Goal: Transaction & Acquisition: Download file/media

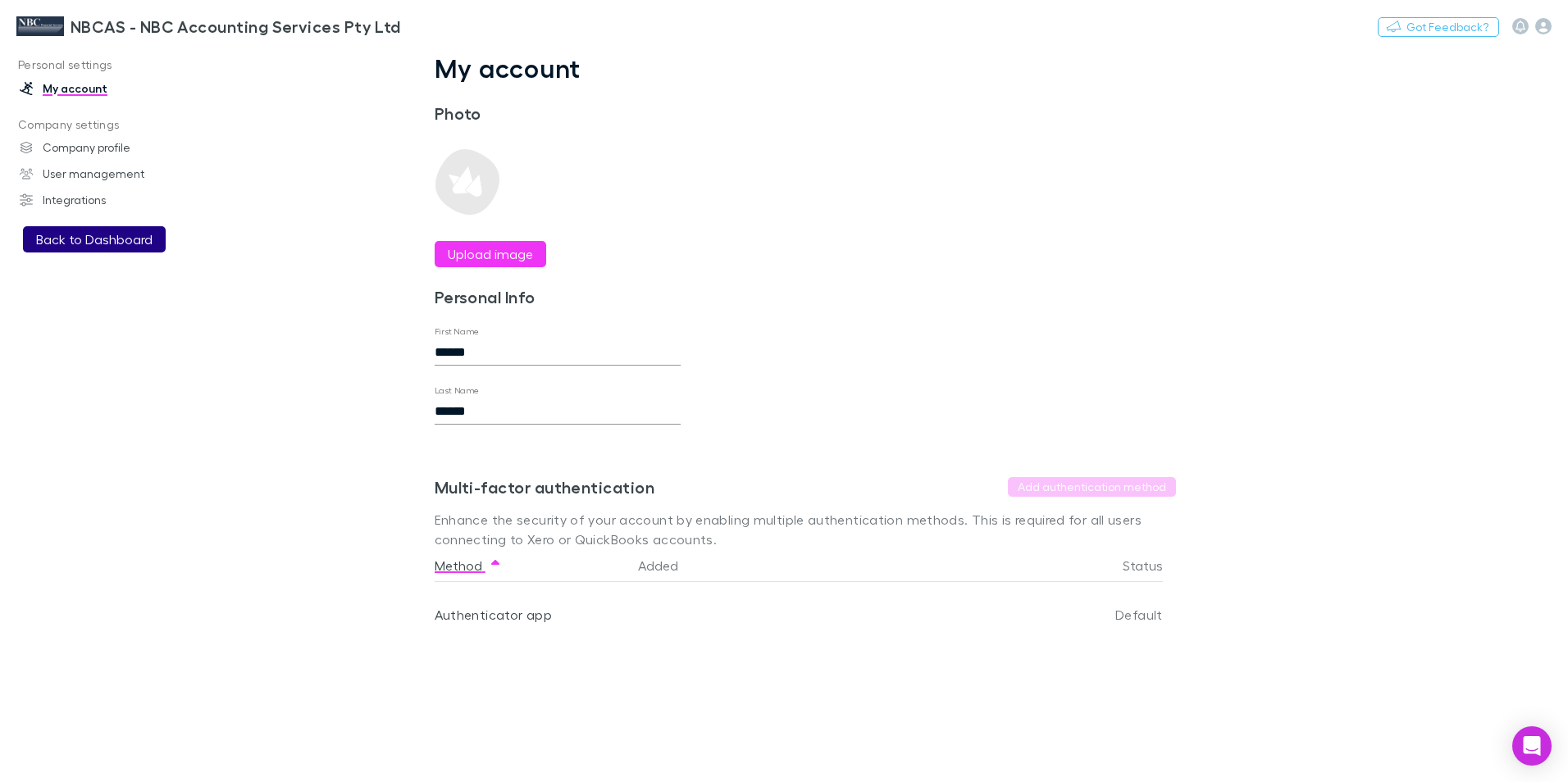
click at [48, 238] on button "Back to Dashboard" at bounding box center [94, 239] width 143 height 27
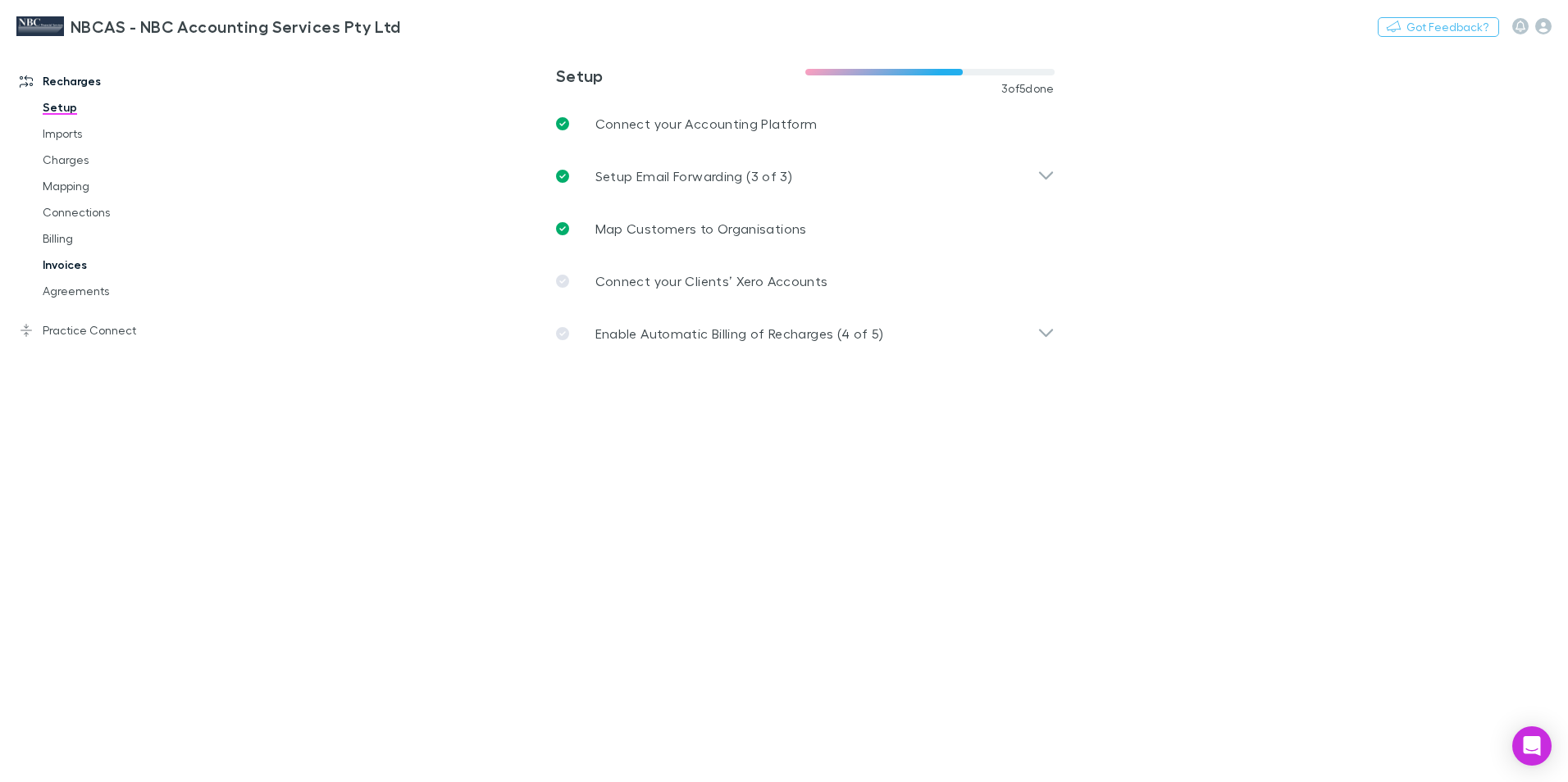
click at [81, 265] on link "Invoices" at bounding box center [124, 265] width 195 height 27
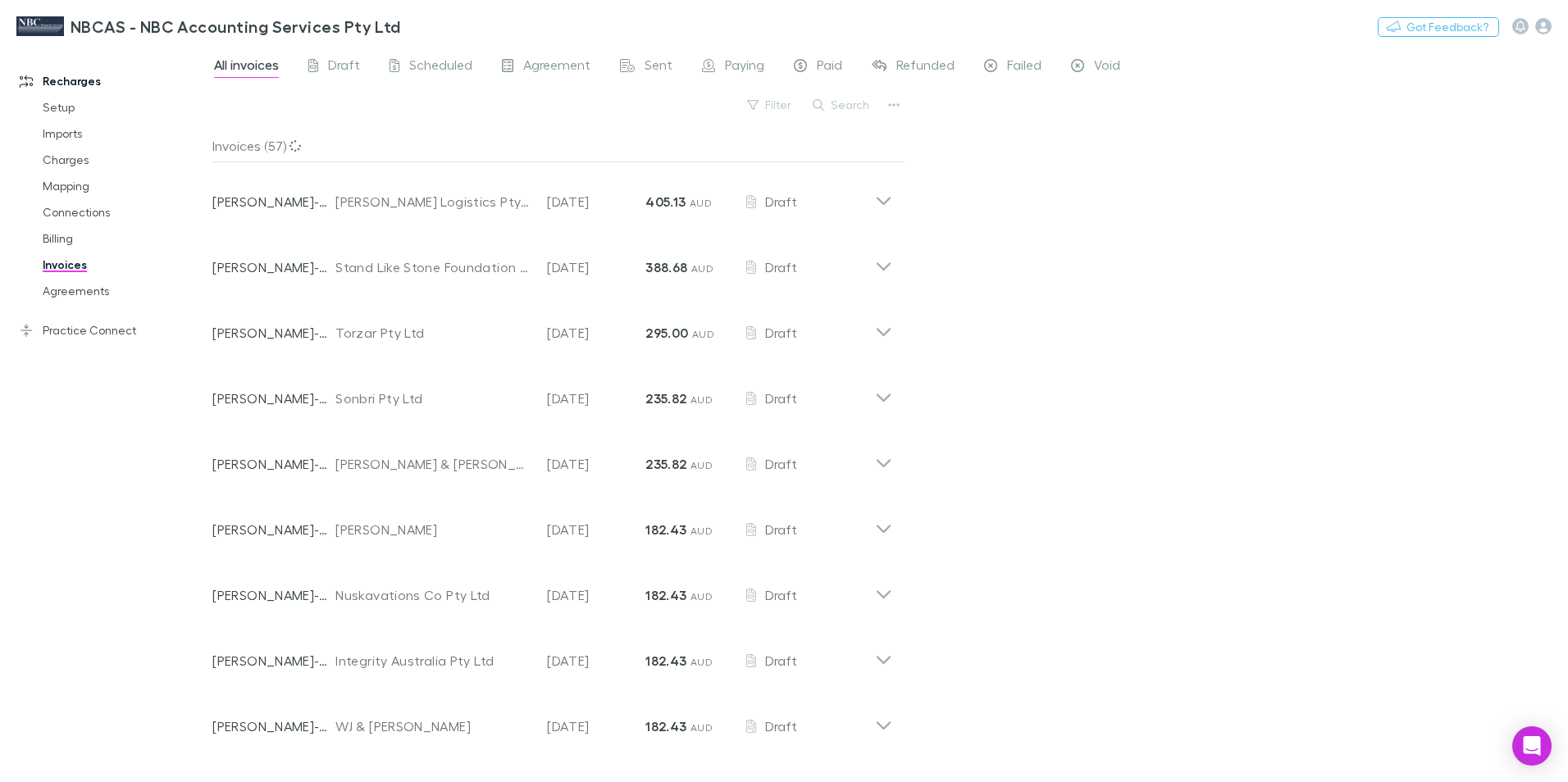
click at [833, 104] on button "Search" at bounding box center [841, 104] width 75 height 20
paste input "**********"
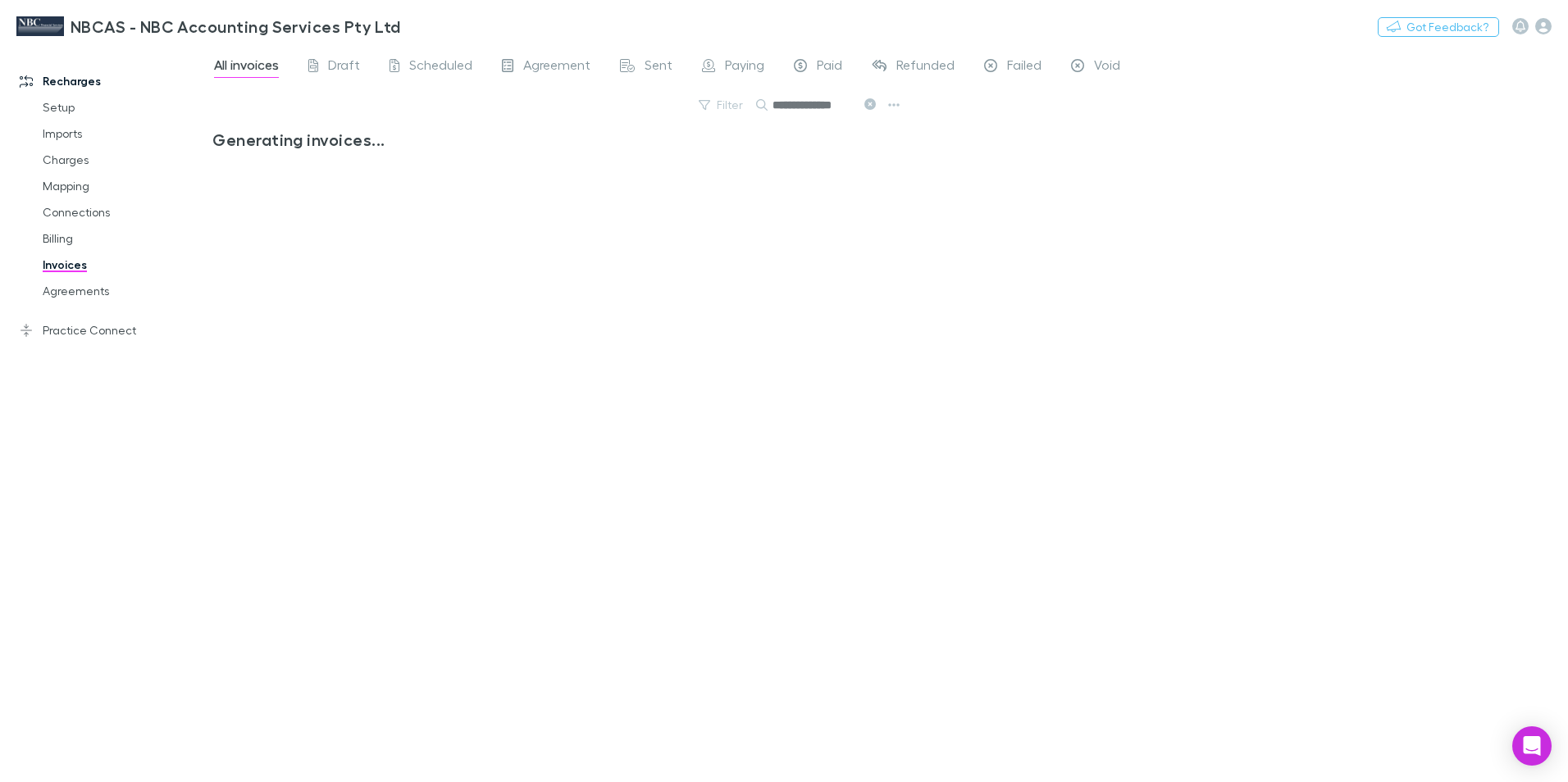
type input "**********"
click at [765, 104] on icon at bounding box center [761, 104] width 11 height 11
click at [793, 152] on div "No invoices to show" at bounding box center [558, 449] width 693 height 640
click at [646, 69] on span "Sent" at bounding box center [659, 67] width 28 height 21
click at [647, 68] on span "Sent" at bounding box center [659, 67] width 28 height 21
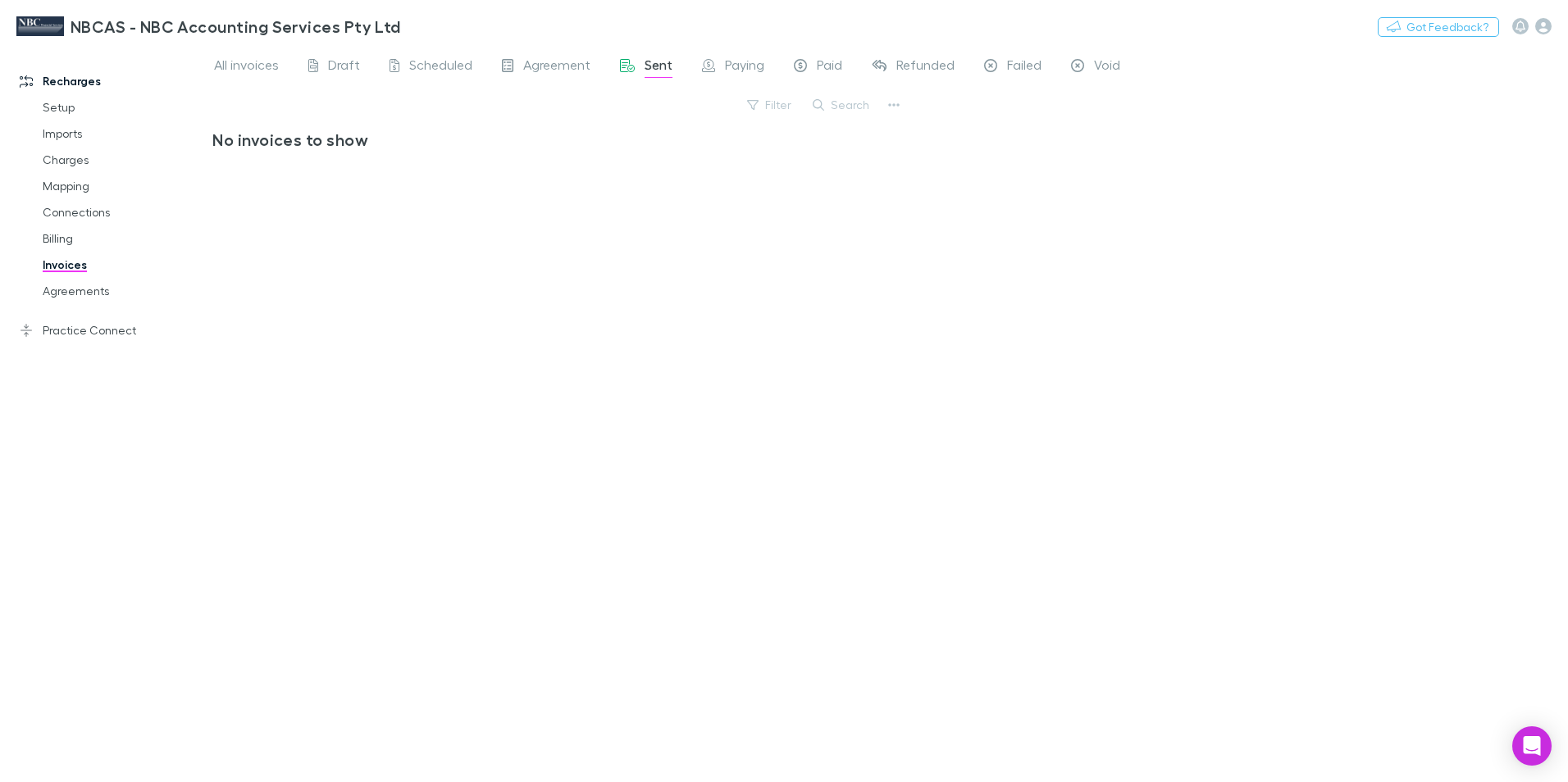
click at [63, 266] on link "Invoices" at bounding box center [124, 265] width 195 height 27
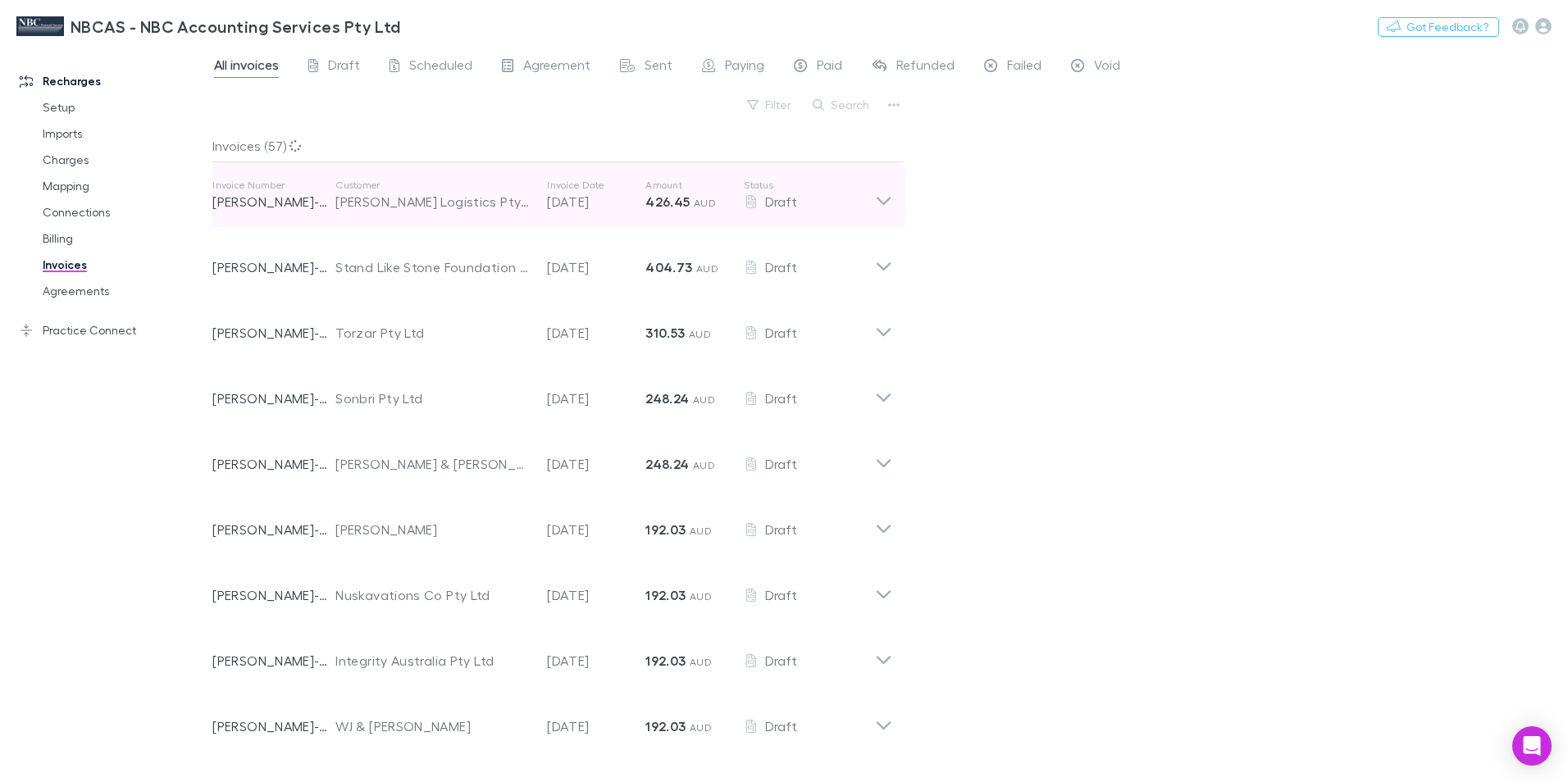
click at [256, 187] on p "Invoice Number" at bounding box center [274, 185] width 123 height 13
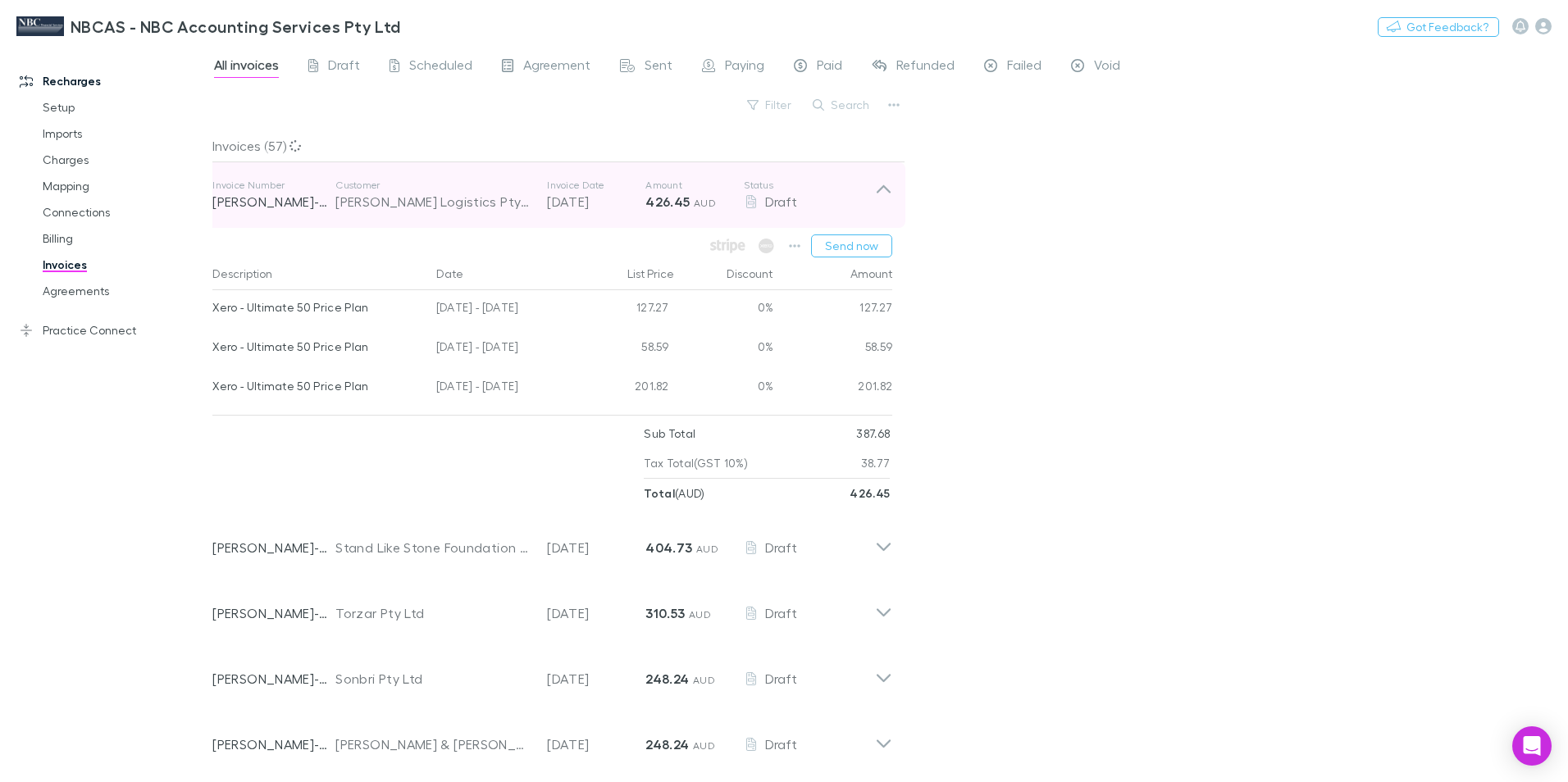
click at [256, 187] on p "Invoice Number" at bounding box center [274, 185] width 123 height 13
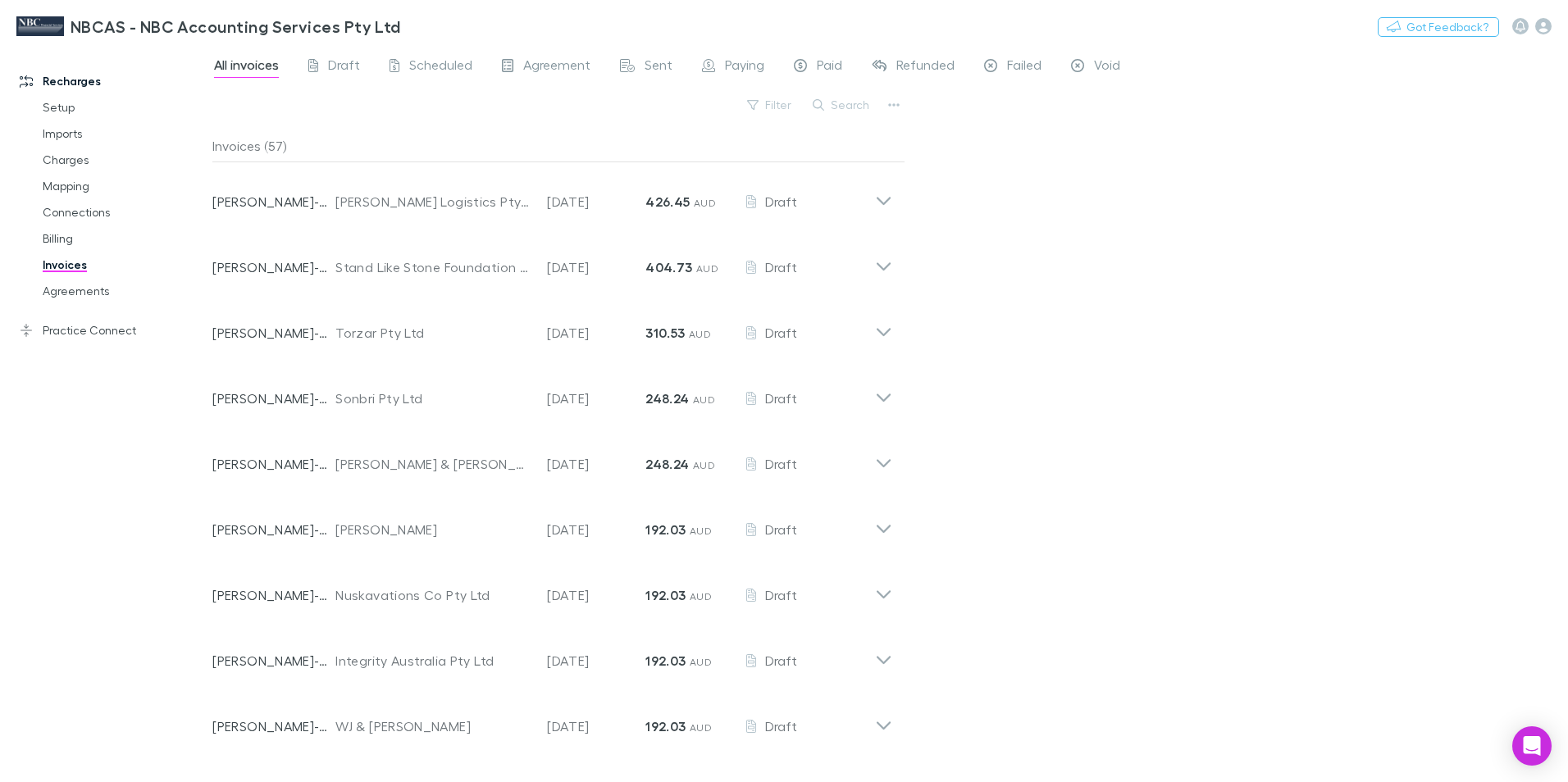
click at [245, 150] on div "Invoices (57)" at bounding box center [558, 146] width 692 height 33
click at [440, 63] on span "Scheduled" at bounding box center [441, 67] width 63 height 21
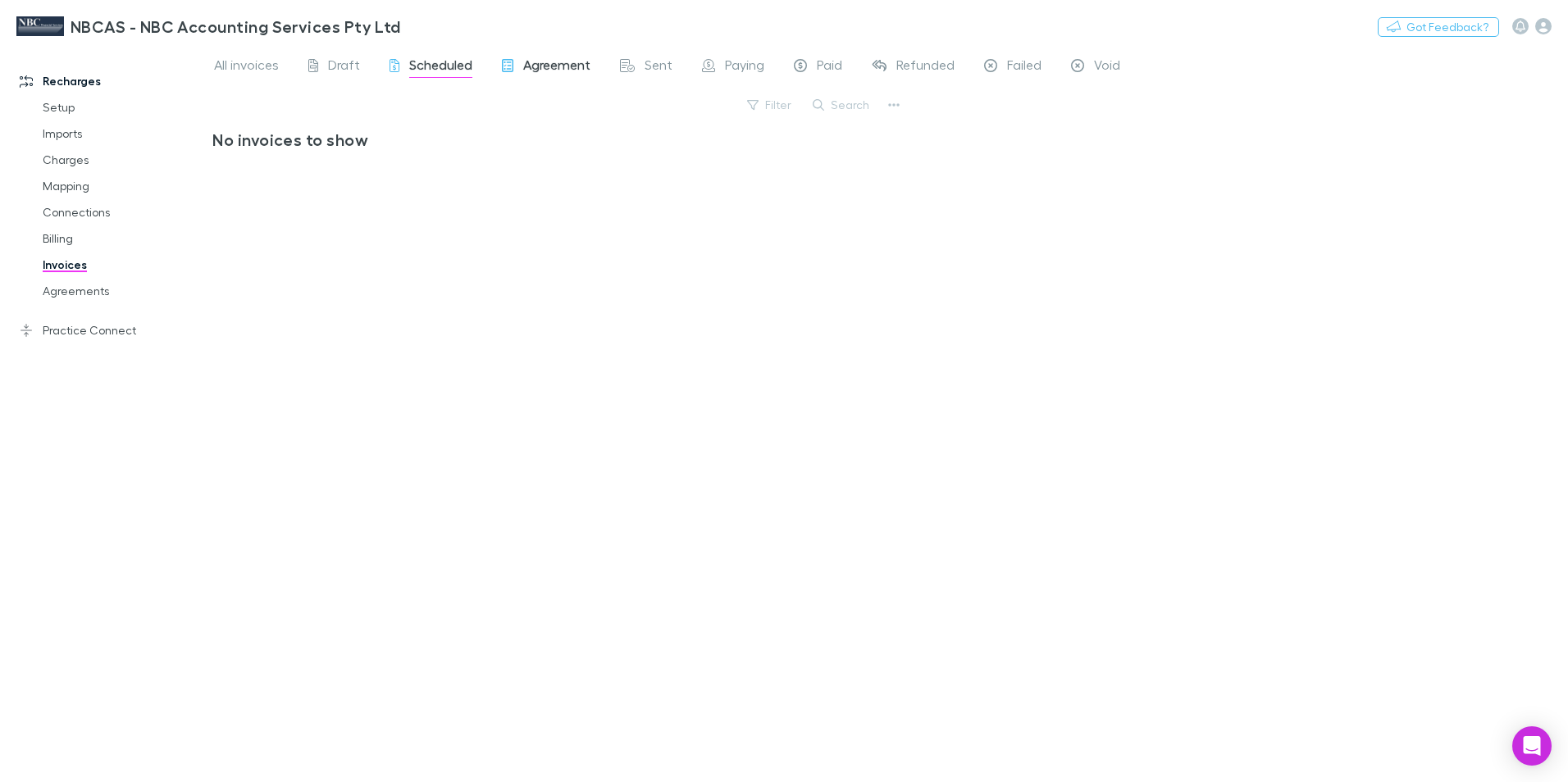
click at [542, 57] on span "Agreement" at bounding box center [557, 67] width 68 height 21
click at [542, 66] on span "Agreement" at bounding box center [557, 67] width 68 height 21
click at [645, 66] on span "Sent" at bounding box center [659, 67] width 28 height 21
click at [838, 66] on span "Paid" at bounding box center [830, 67] width 26 height 21
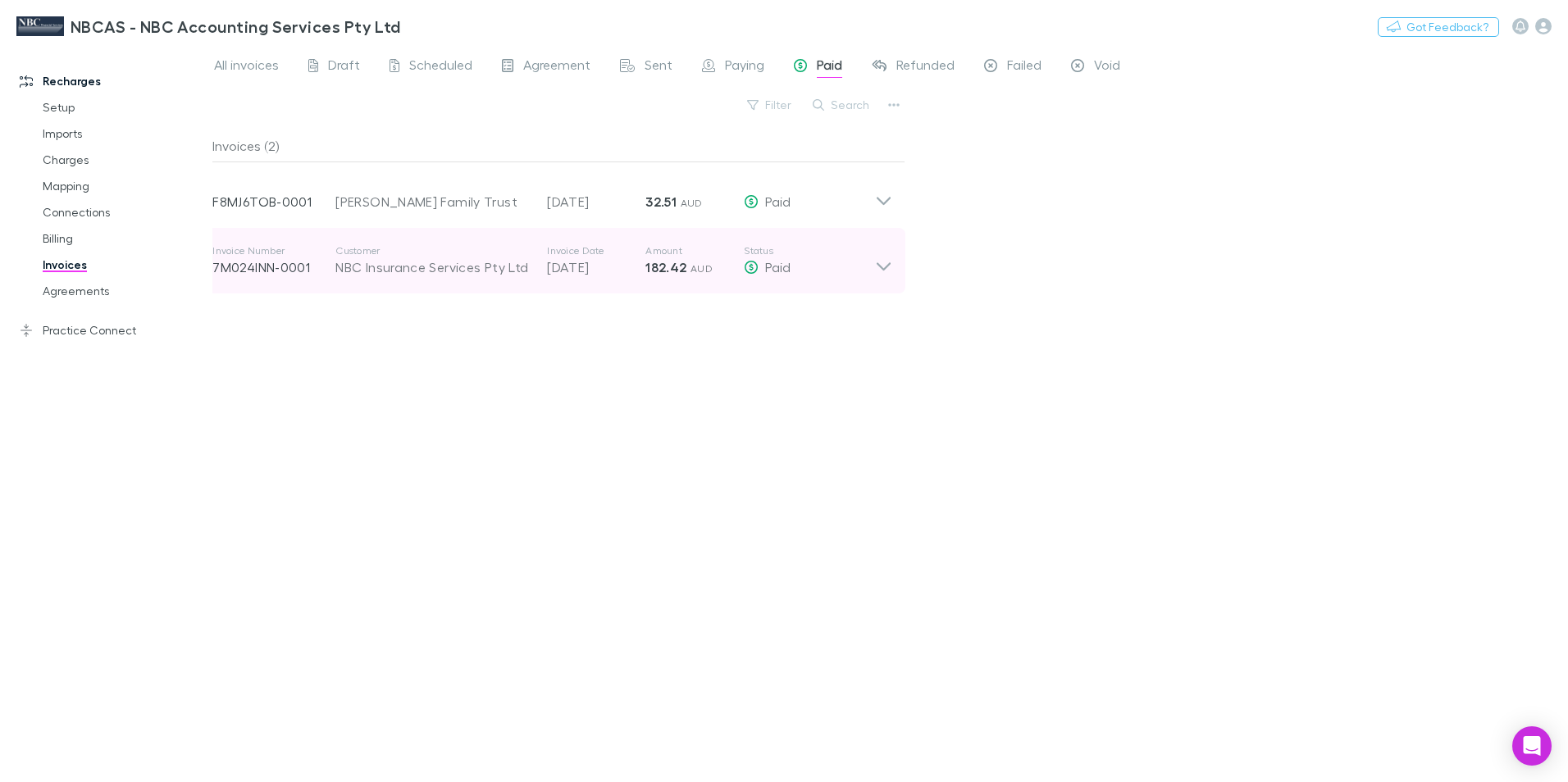
click at [259, 266] on p "7M024INN-0001" at bounding box center [274, 267] width 123 height 20
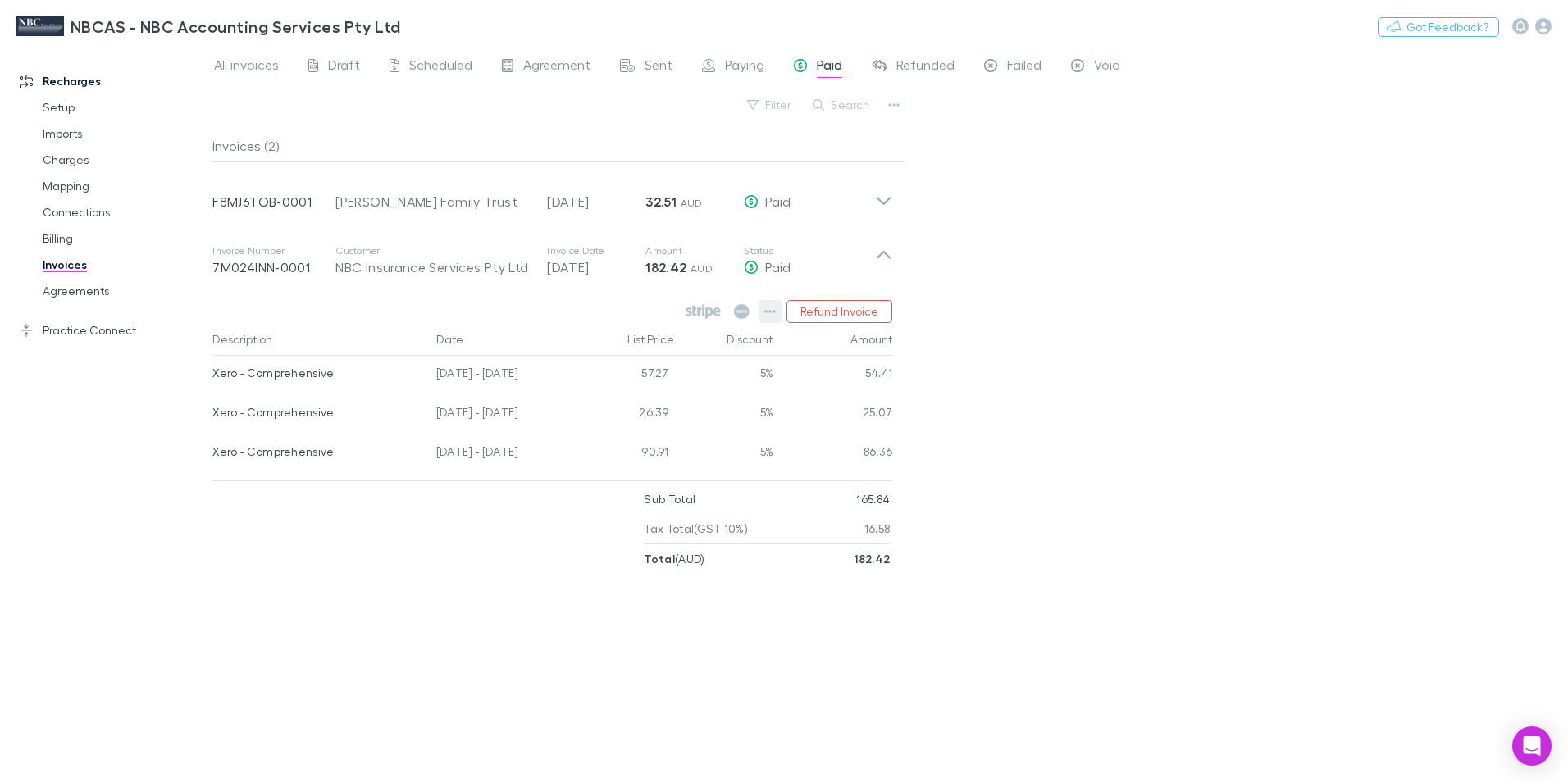
click at [769, 310] on icon "button" at bounding box center [769, 311] width 11 height 13
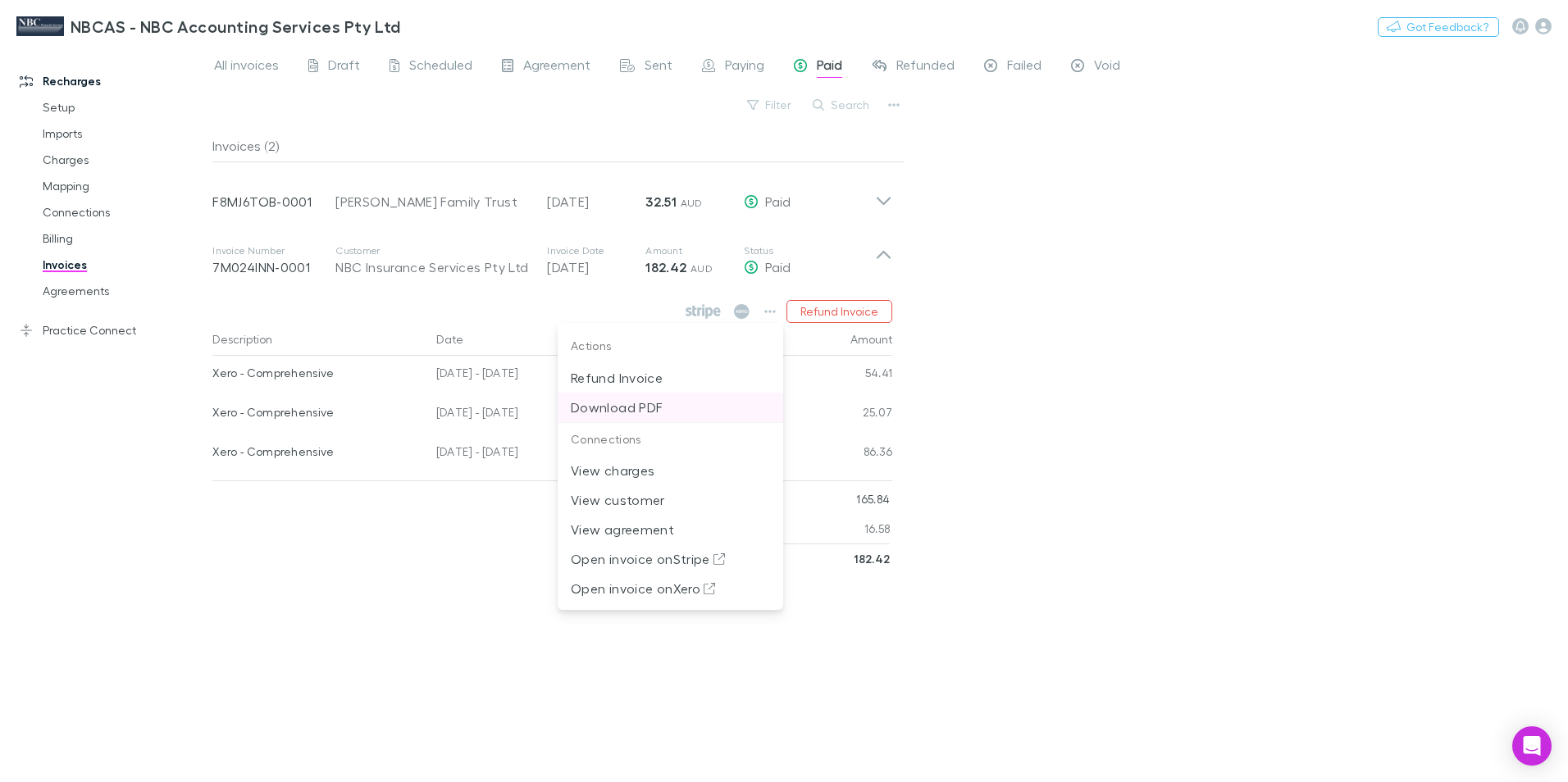
click at [628, 406] on p "Download PDF" at bounding box center [670, 407] width 200 height 20
